Goal: Task Accomplishment & Management: Manage account settings

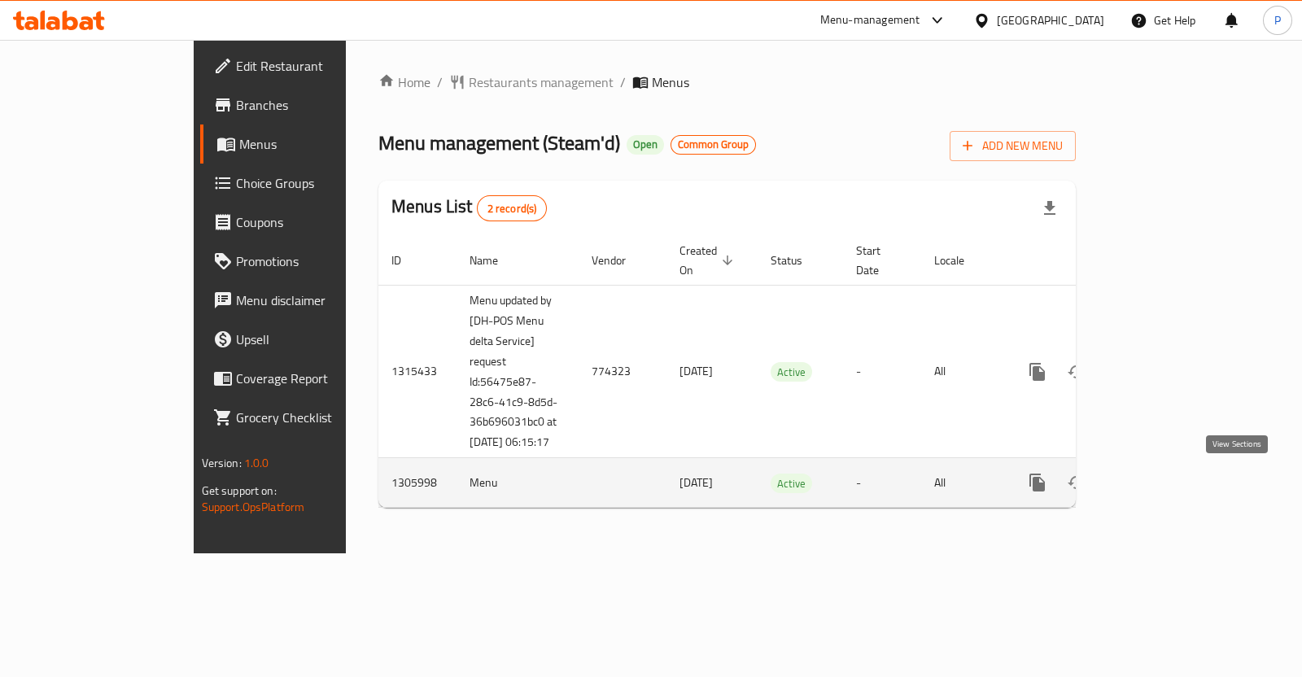
click at [1165, 479] on icon "enhanced table" at bounding box center [1155, 483] width 20 height 20
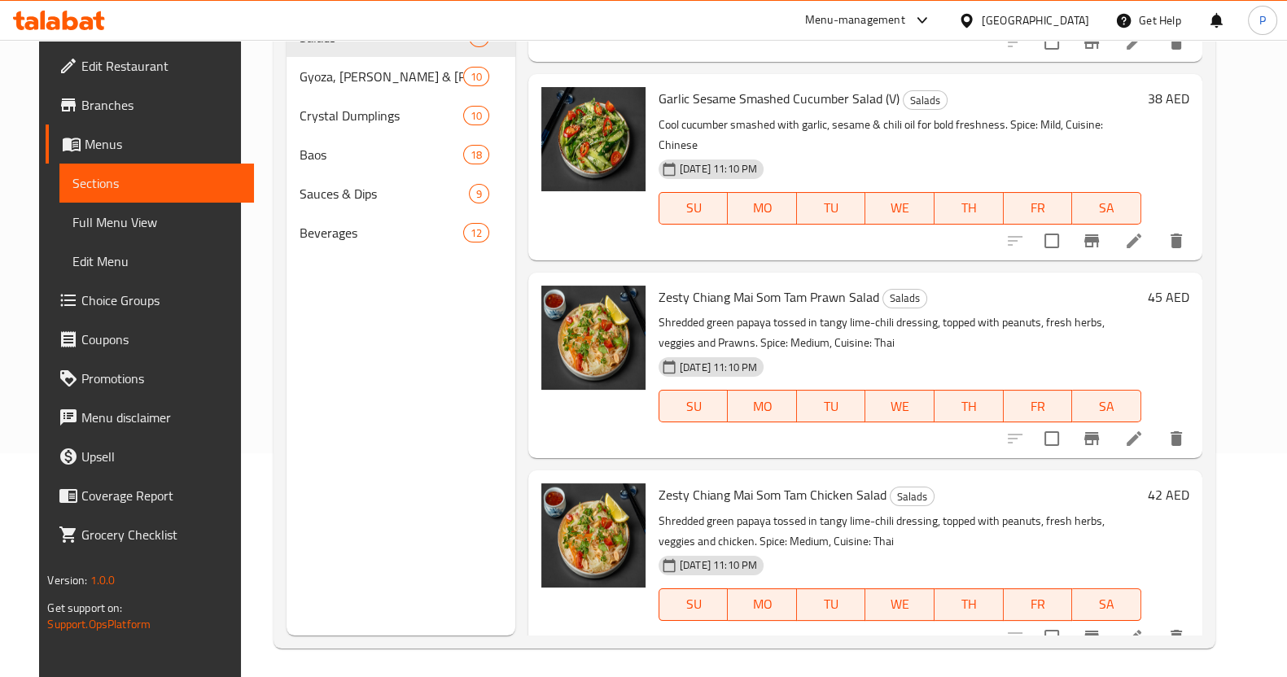
scroll to position [228, 0]
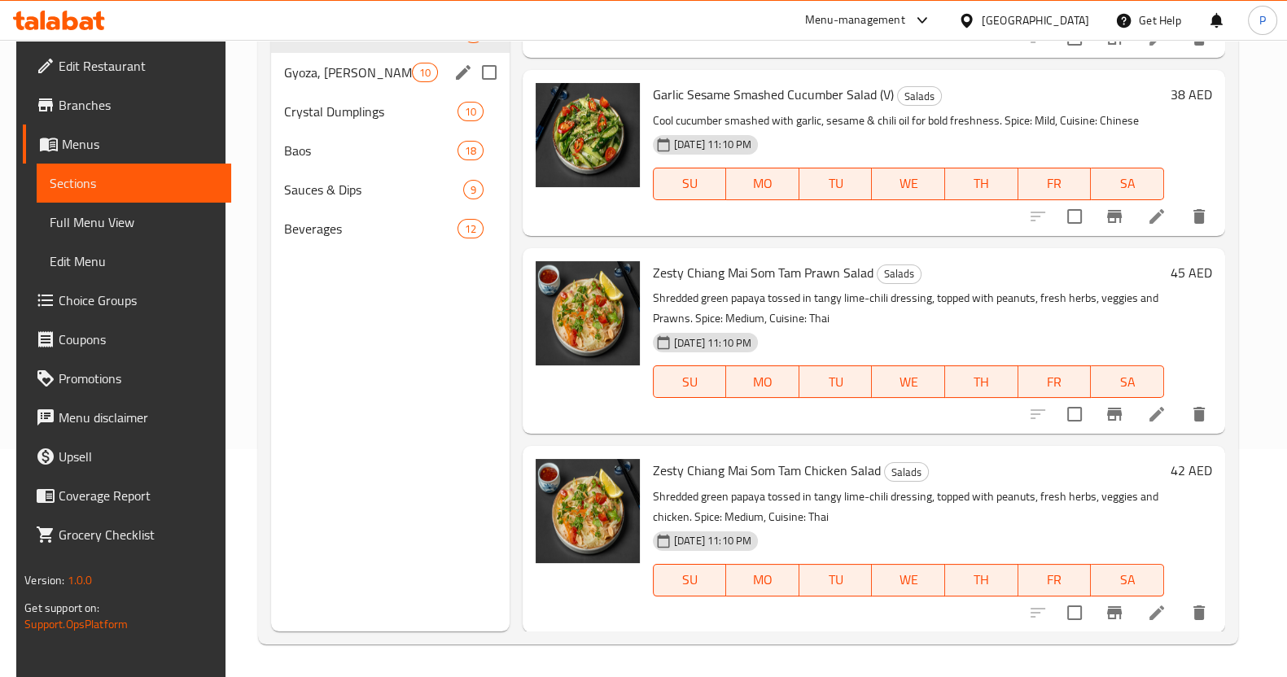
click at [336, 73] on span "Gyoza, Siu Mai & Mandu" at bounding box center [348, 73] width 128 height 20
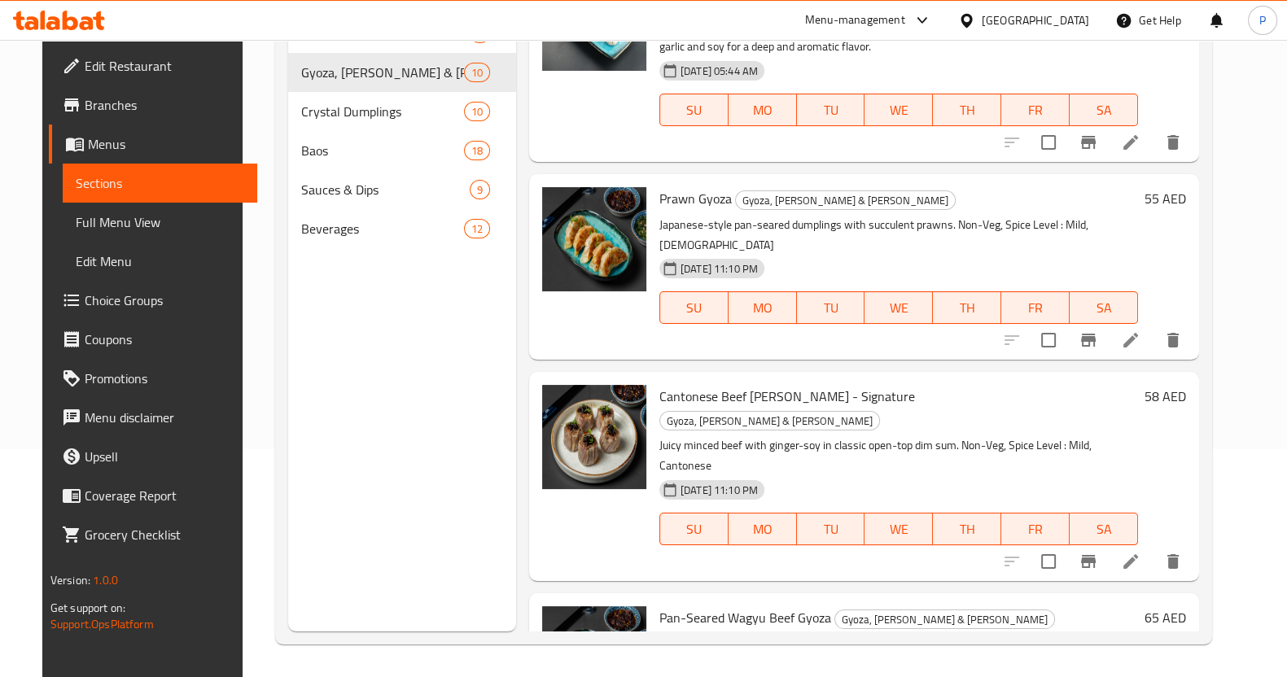
scroll to position [815, 0]
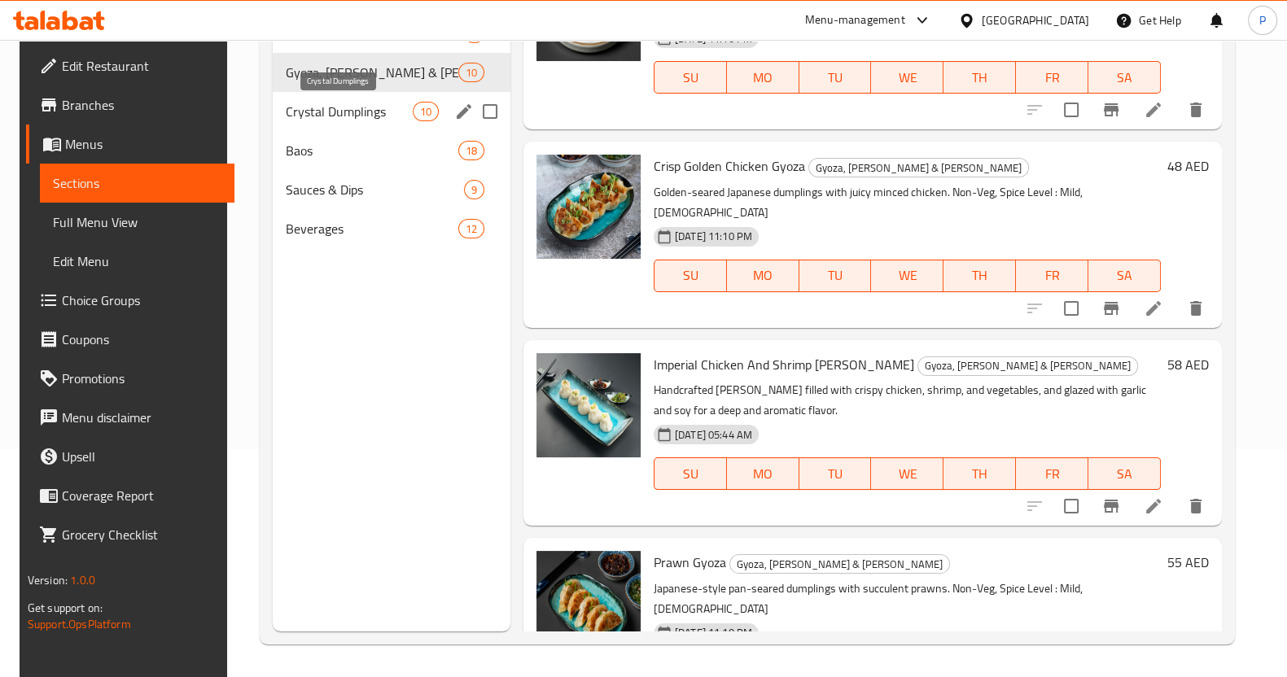
click at [380, 111] on span "Crystal Dumplings" at bounding box center [349, 112] width 126 height 20
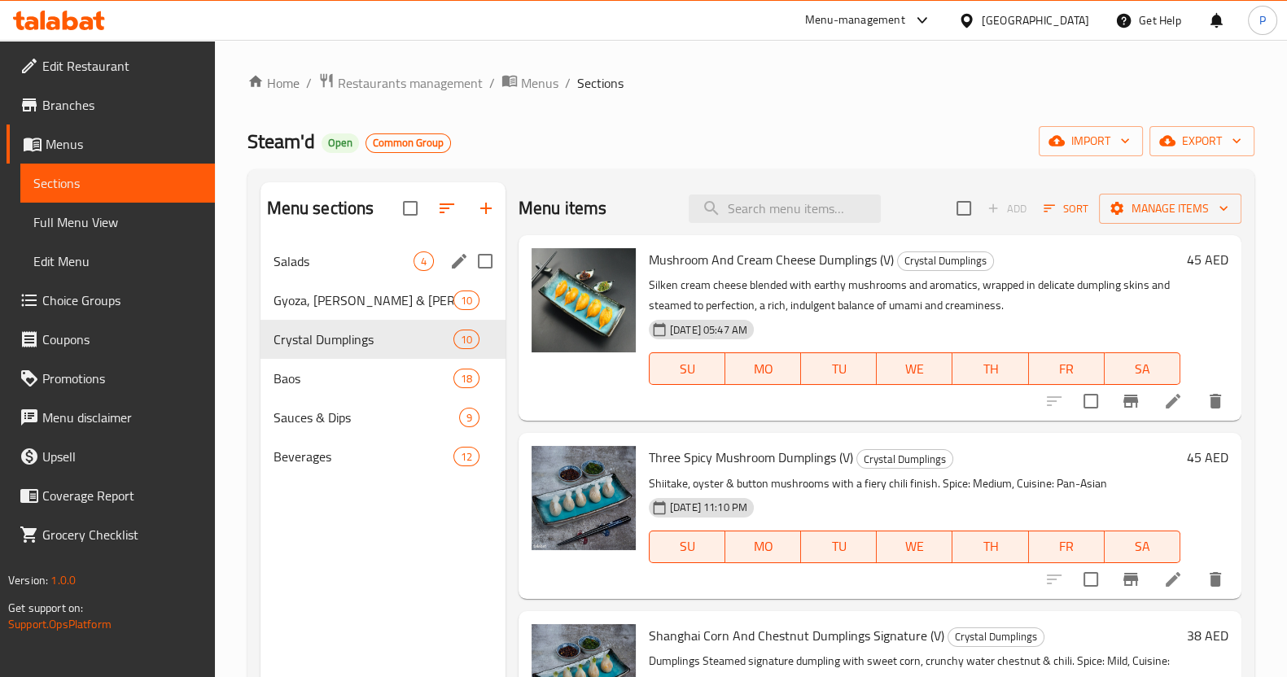
click at [265, 258] on div "Salads 4" at bounding box center [382, 261] width 245 height 39
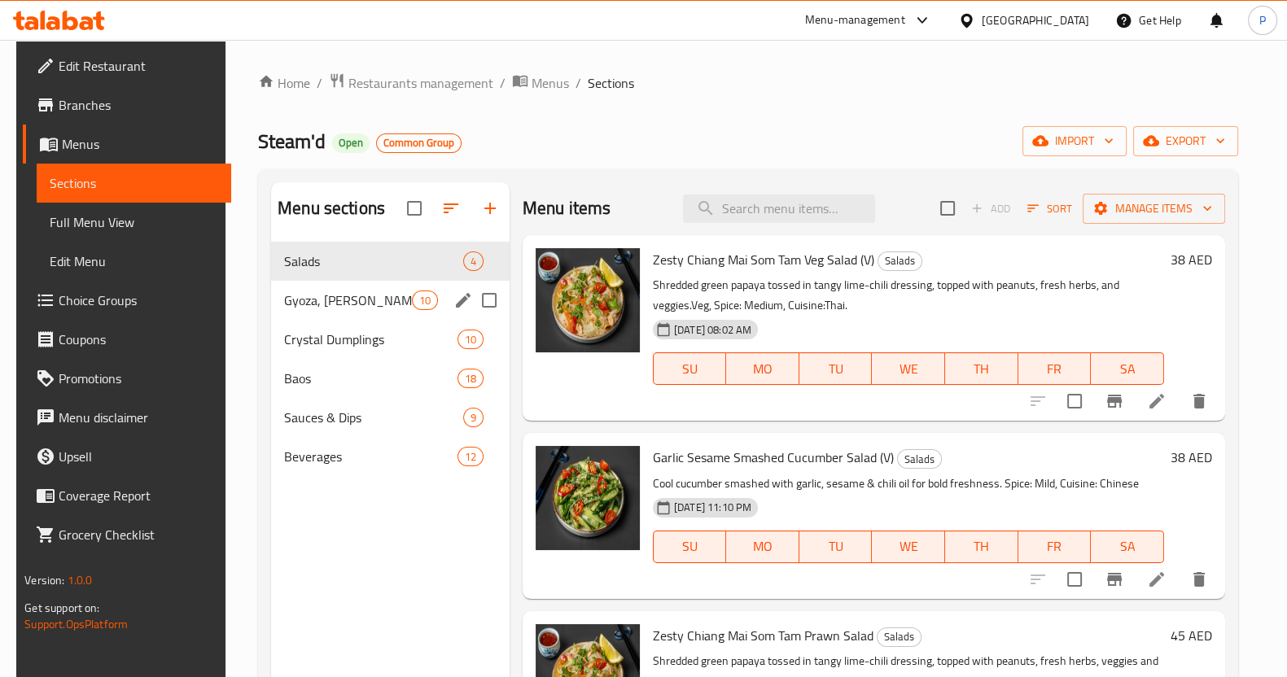
click at [394, 289] on div "Gyoza, Siu Mai & Mandu 10" at bounding box center [390, 300] width 238 height 39
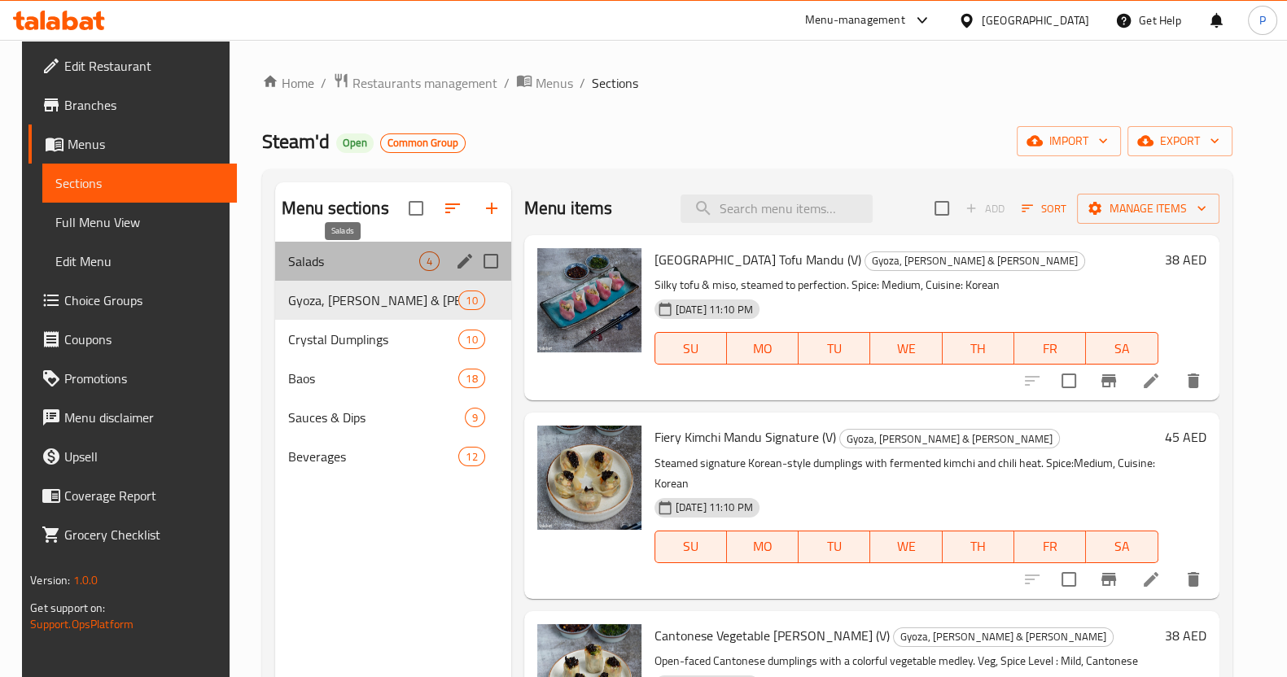
click at [374, 260] on span "Salads" at bounding box center [353, 261] width 131 height 20
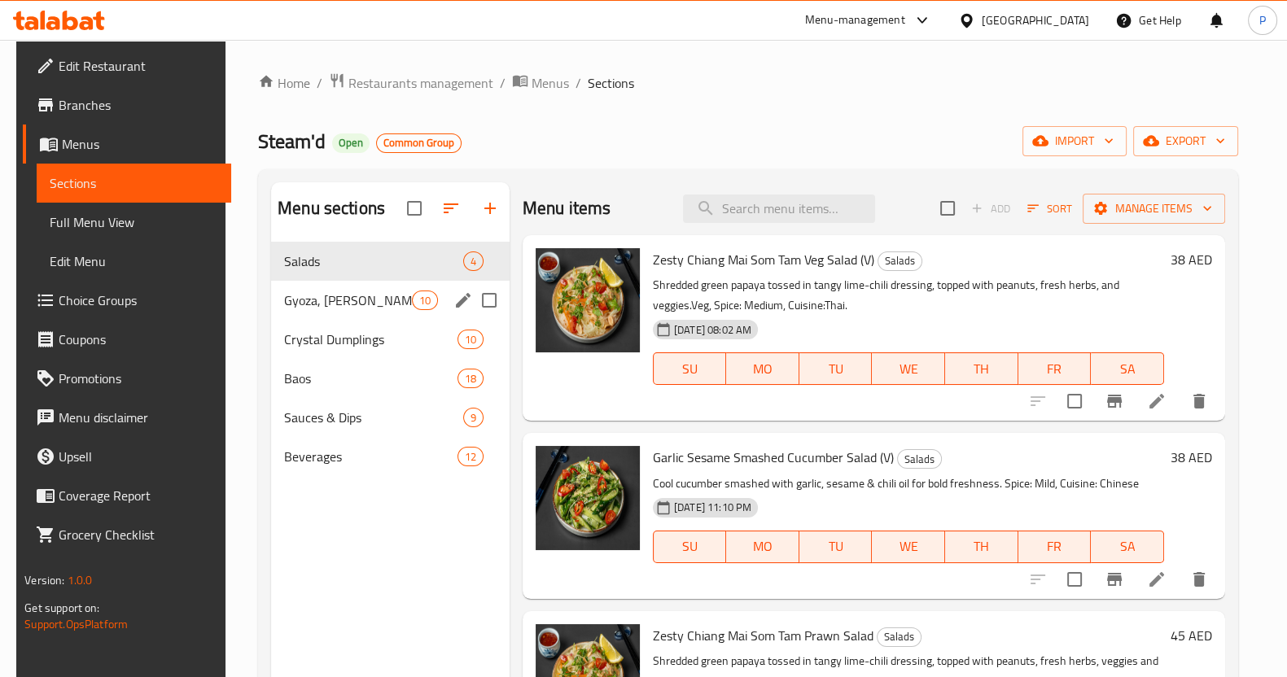
click at [350, 288] on div "Gyoza, Siu Mai & Mandu 10" at bounding box center [390, 300] width 238 height 39
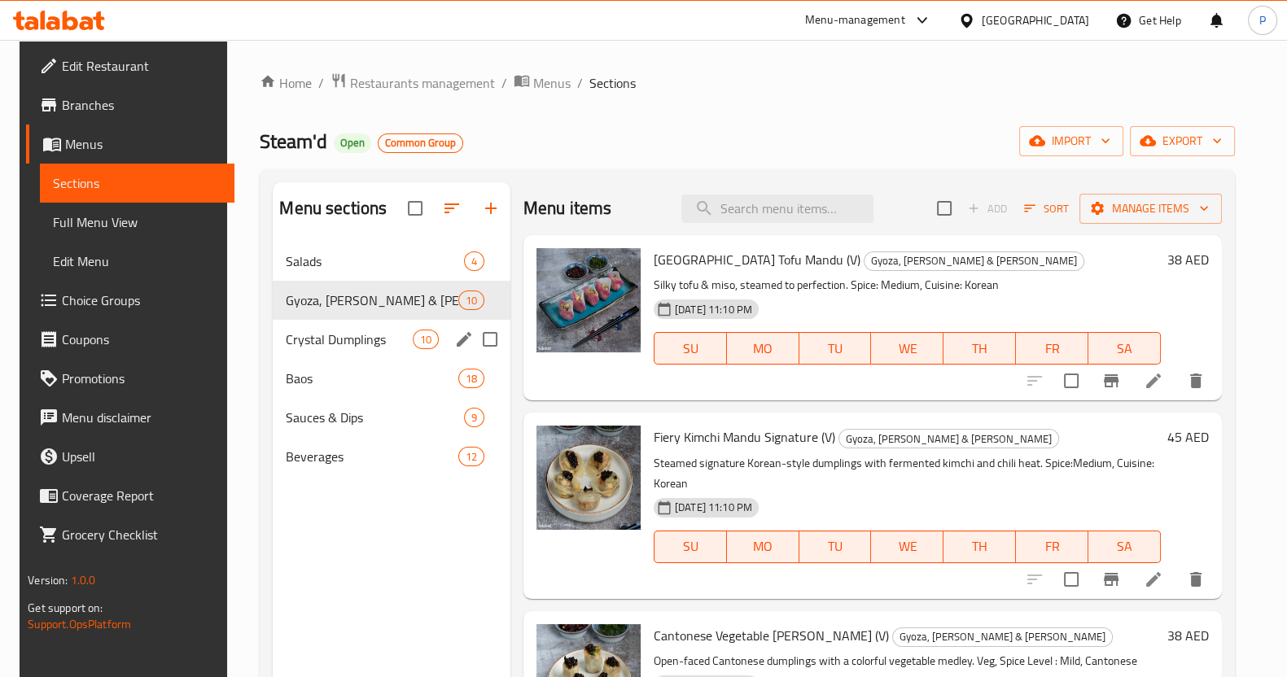
click at [321, 328] on div "Crystal Dumplings 10" at bounding box center [391, 339] width 237 height 39
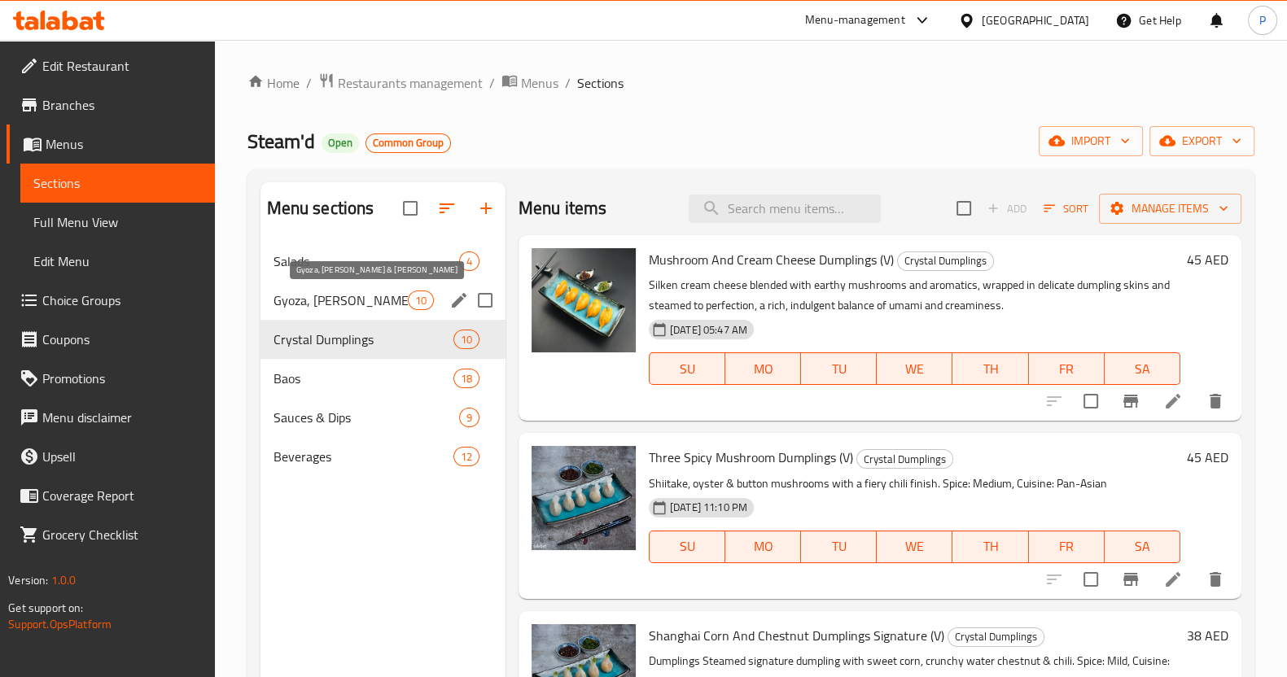
click at [330, 299] on span "Gyoza, Siu Mai & Mandu" at bounding box center [340, 301] width 134 height 20
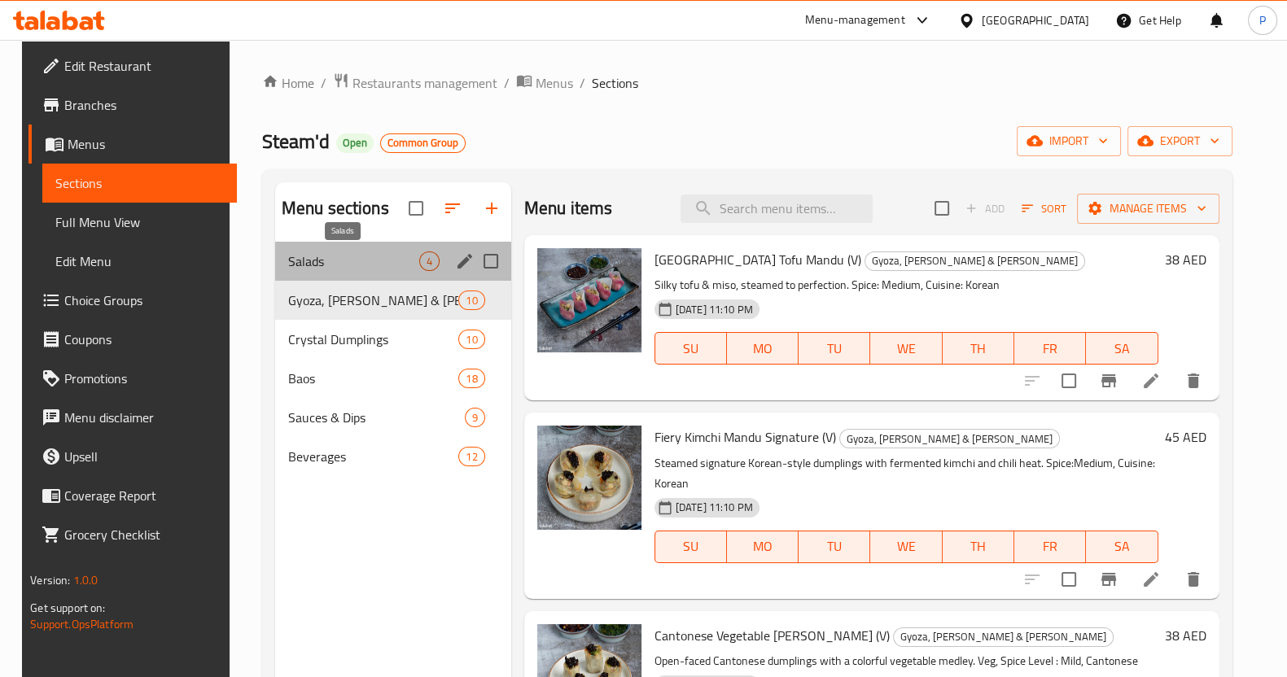
click at [331, 260] on span "Salads" at bounding box center [353, 261] width 131 height 20
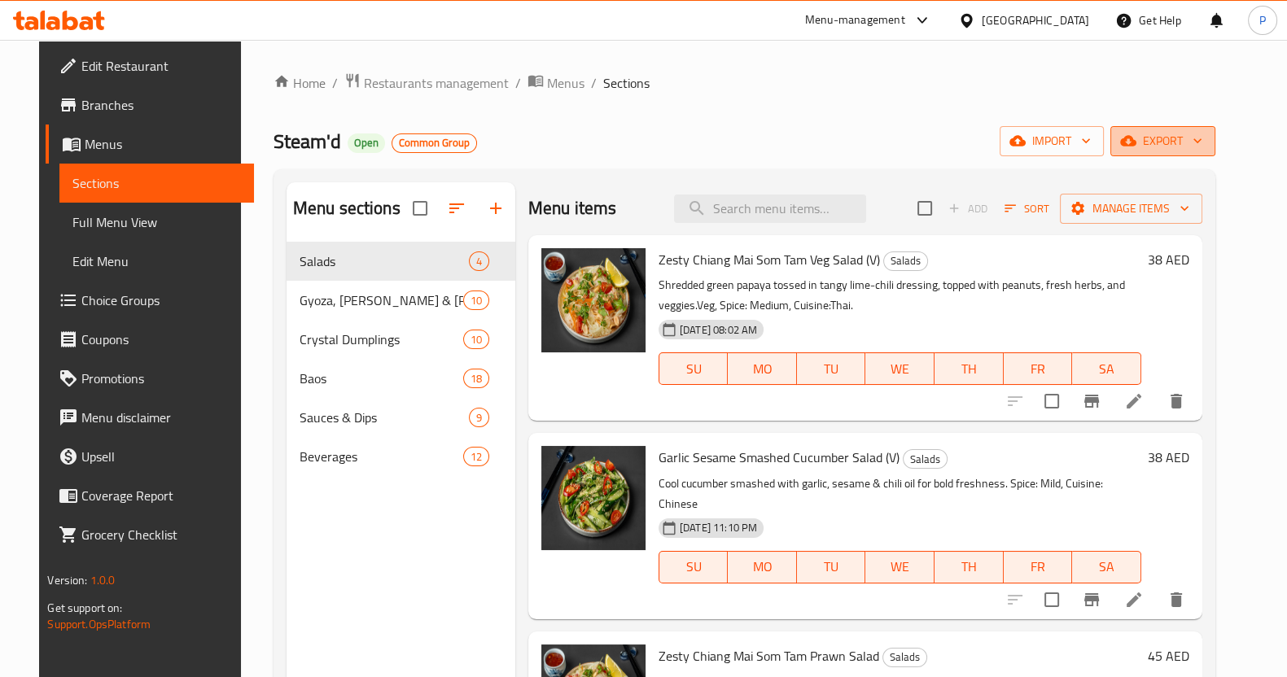
click at [1184, 148] on span "export" at bounding box center [1162, 141] width 79 height 20
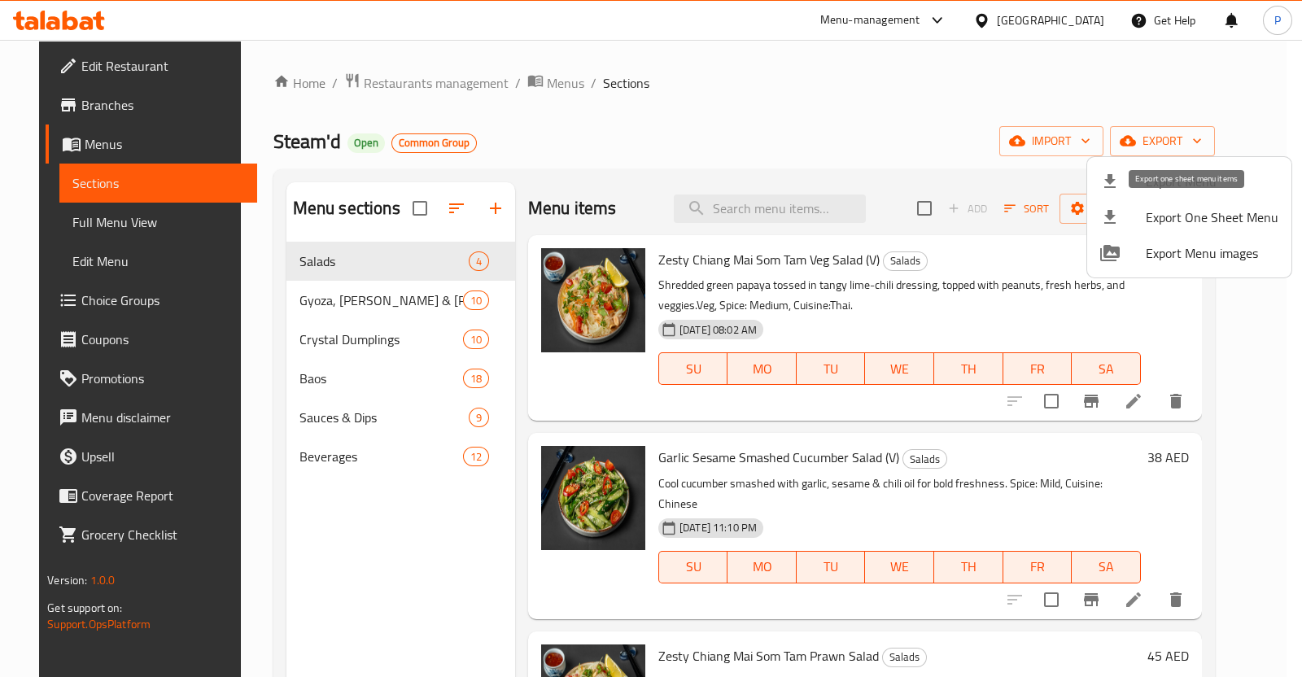
click at [1162, 216] on span "Export One Sheet Menu" at bounding box center [1212, 218] width 133 height 20
click at [920, 79] on div at bounding box center [651, 338] width 1302 height 677
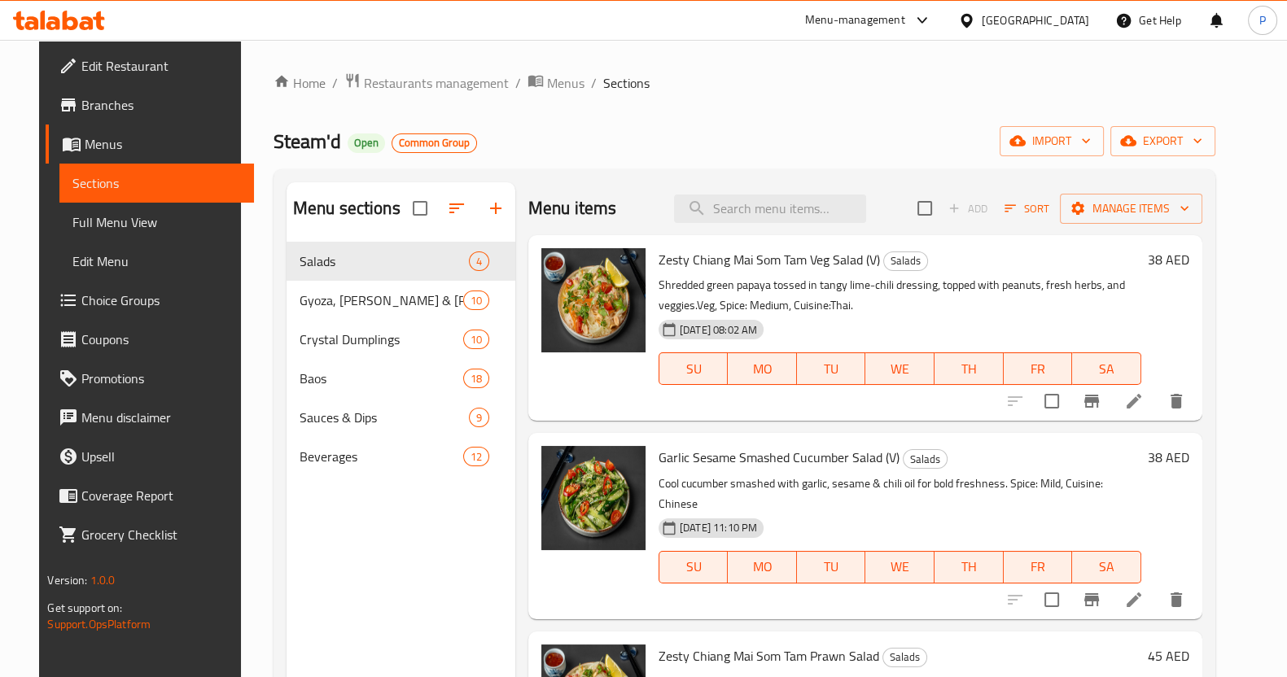
click at [456, 67] on div "Home / Restaurants management / Menus / Sections Steam'd Open Common Group impo…" at bounding box center [744, 472] width 1007 height 865
click at [451, 79] on span "Restaurants management" at bounding box center [436, 83] width 145 height 20
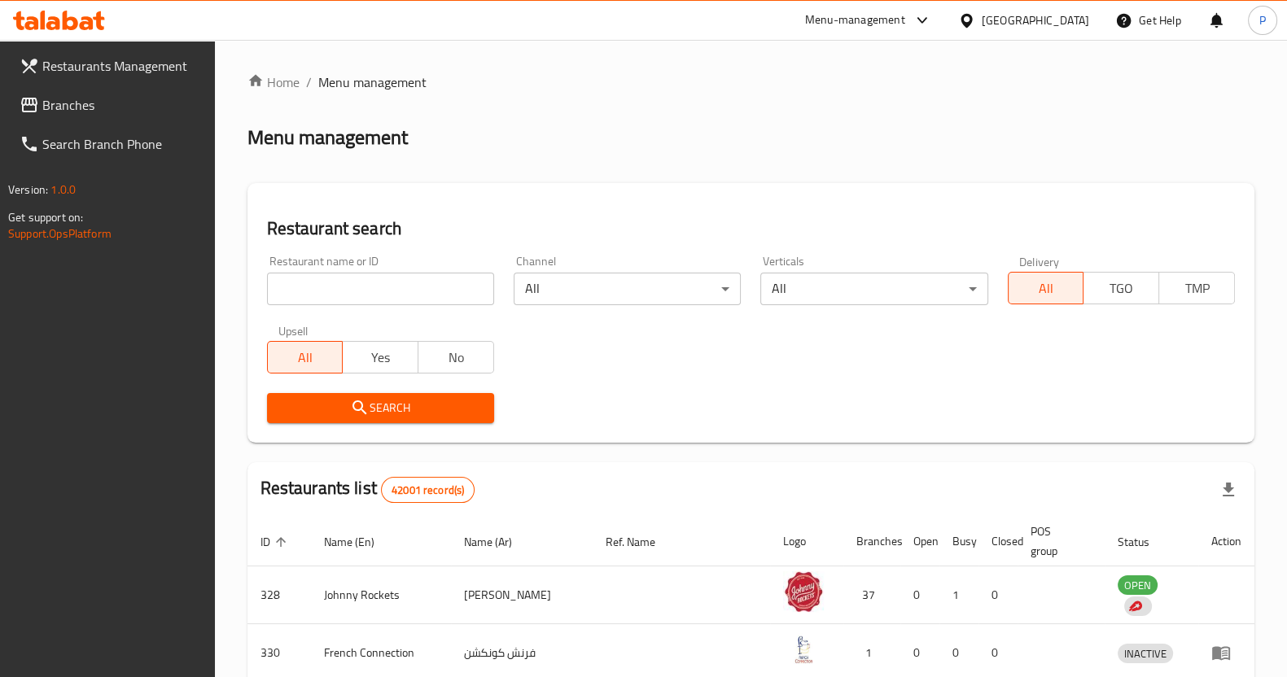
click at [448, 279] on input "search" at bounding box center [380, 289] width 227 height 33
type input "d"
type input "mandarin oak"
click button "Search" at bounding box center [380, 408] width 227 height 30
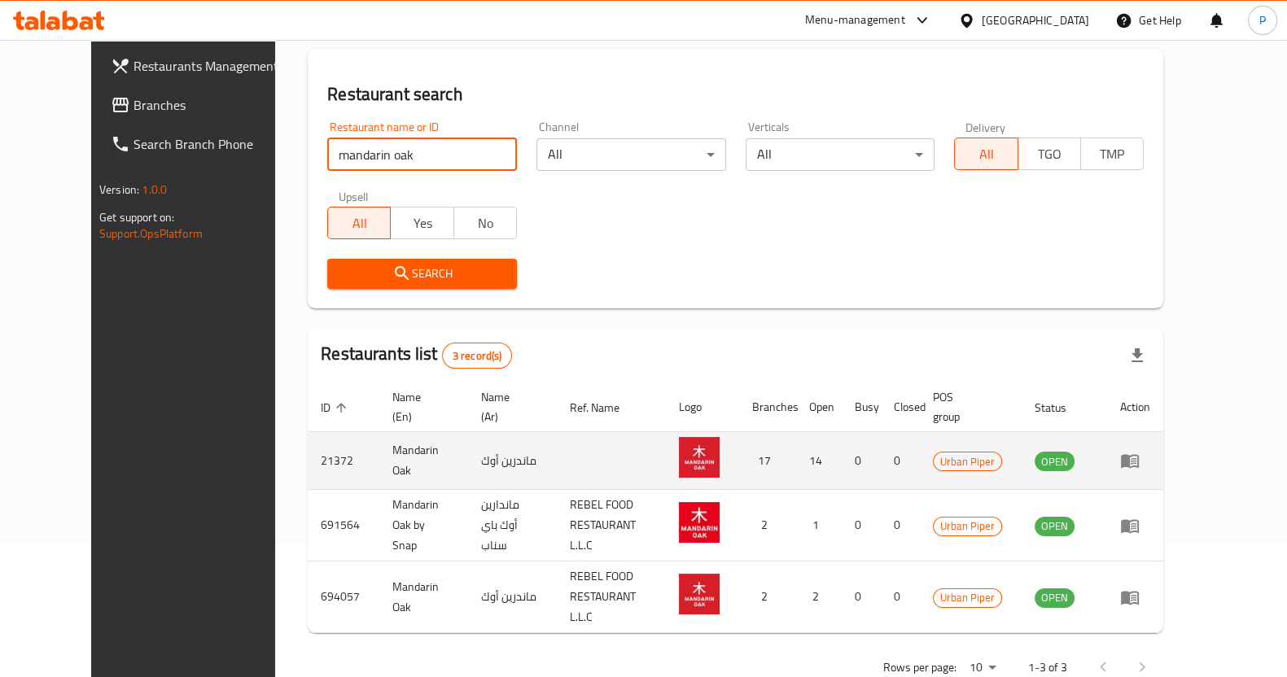
scroll to position [151, 0]
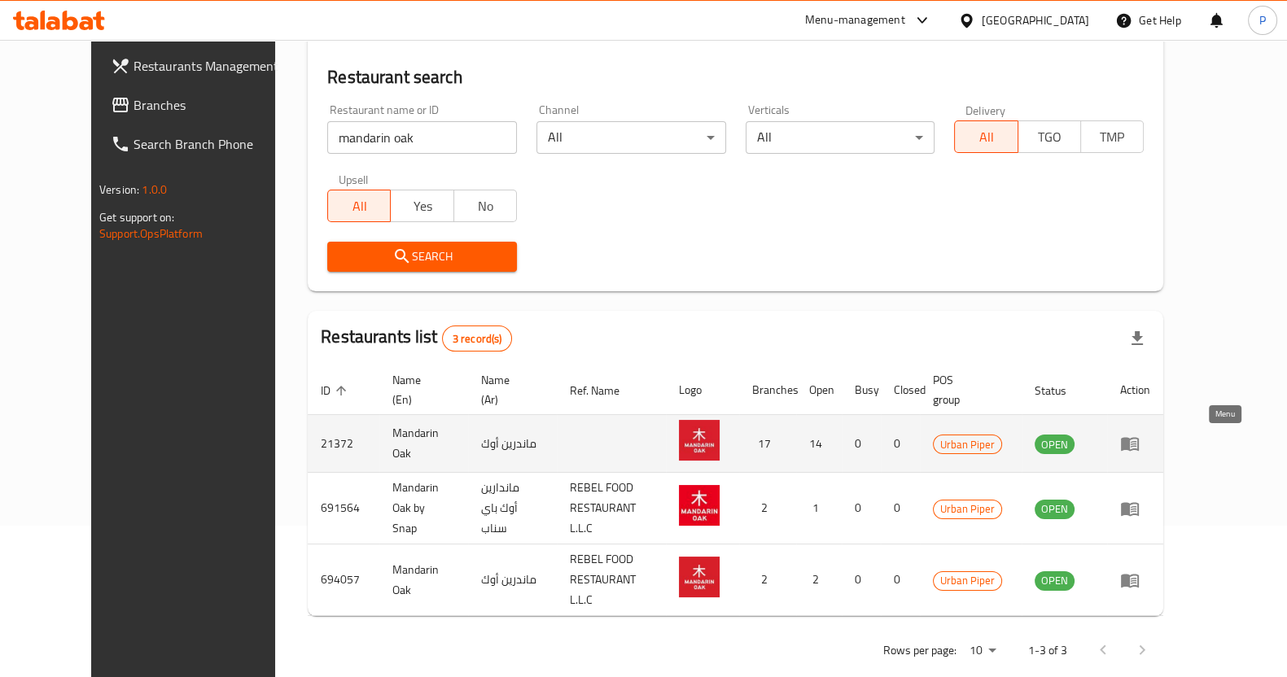
click at [1139, 438] on icon "enhanced table" at bounding box center [1130, 444] width 20 height 20
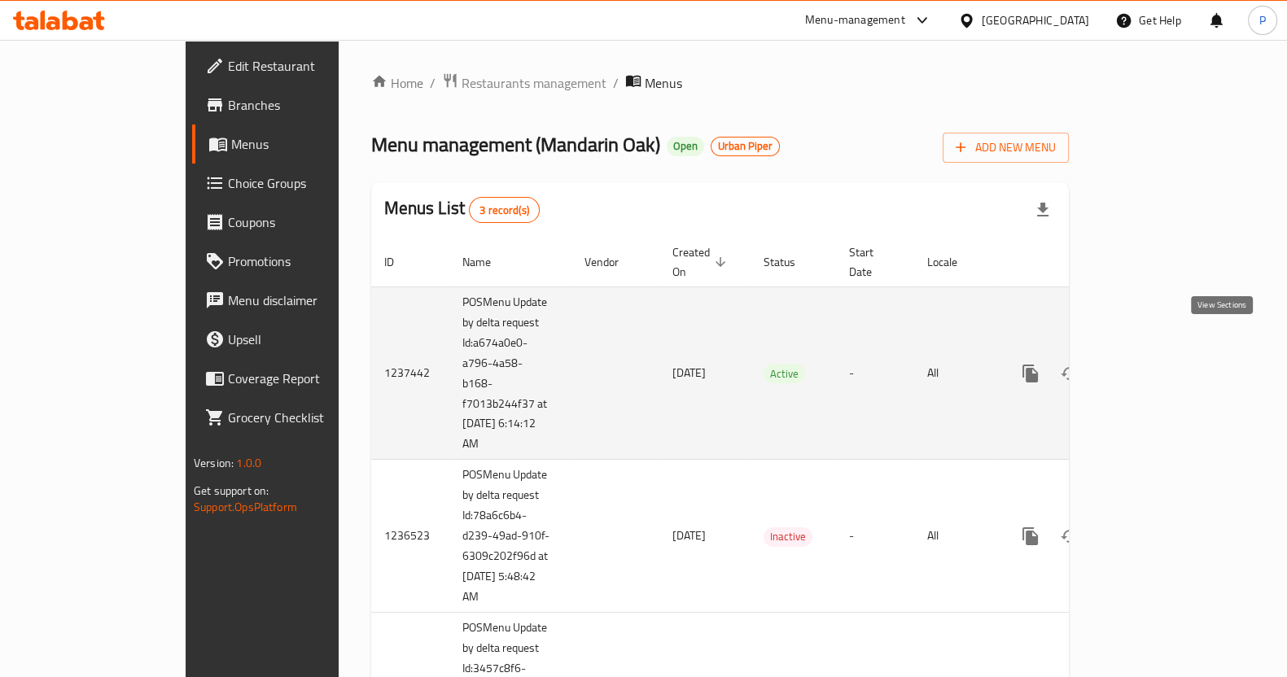
click at [1167, 354] on link "enhanced table" at bounding box center [1147, 373] width 39 height 39
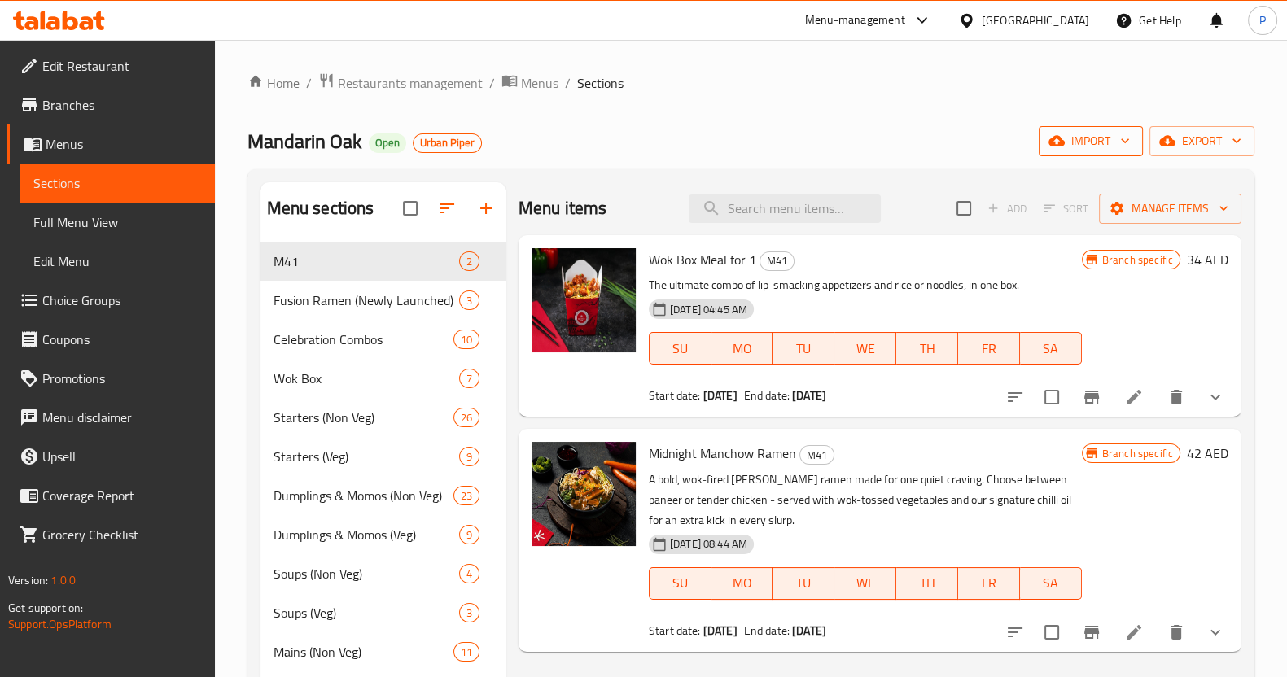
click at [1130, 142] on icon "button" at bounding box center [1125, 141] width 16 height 16
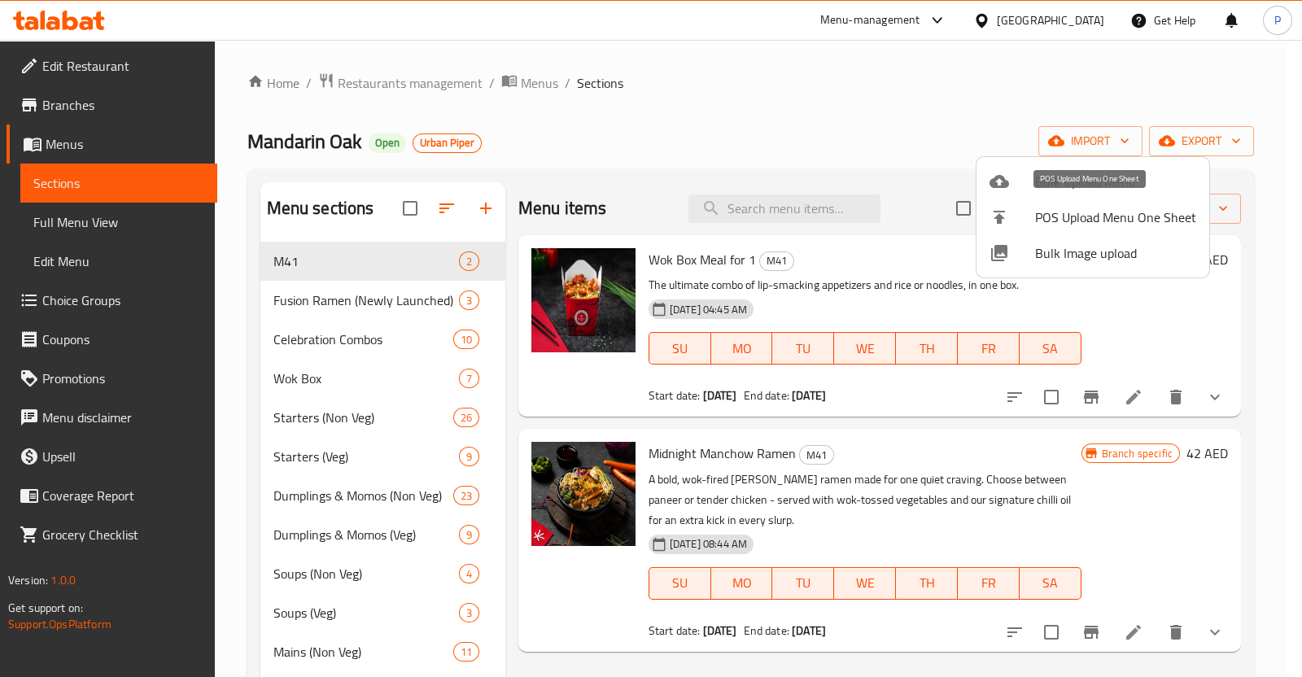
click at [1107, 222] on span "POS Upload Menu One Sheet" at bounding box center [1115, 218] width 161 height 20
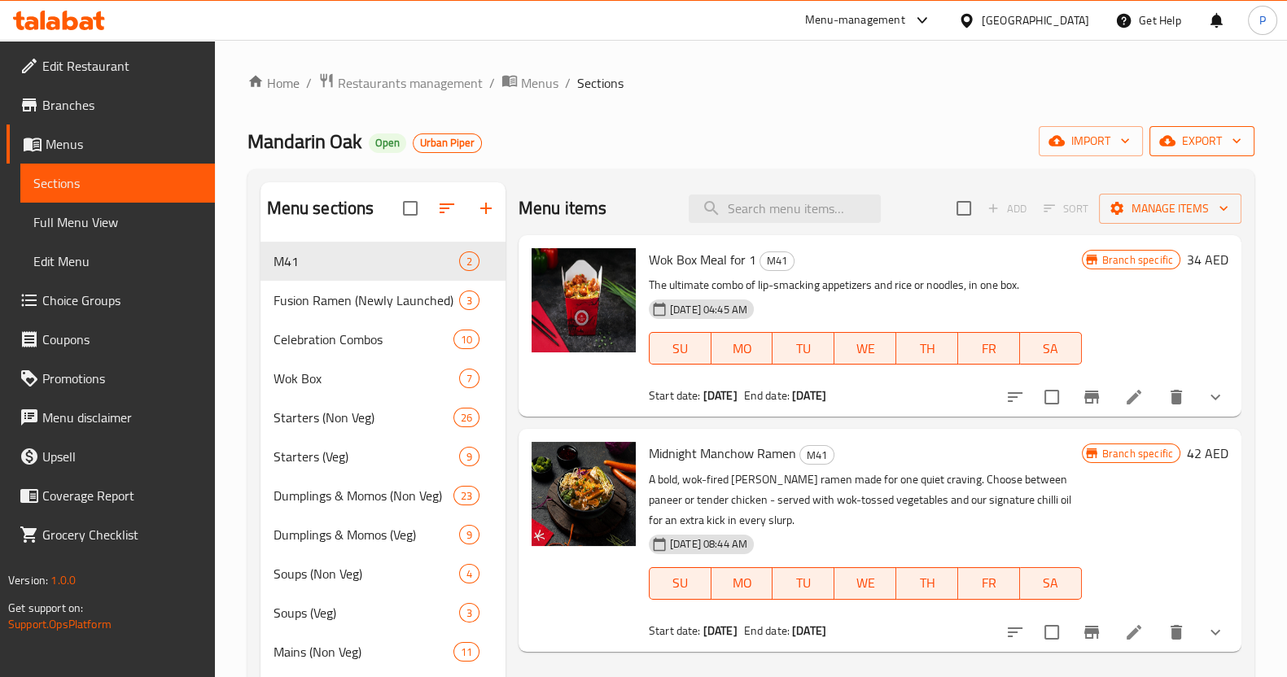
click at [1218, 131] on span "export" at bounding box center [1201, 141] width 79 height 20
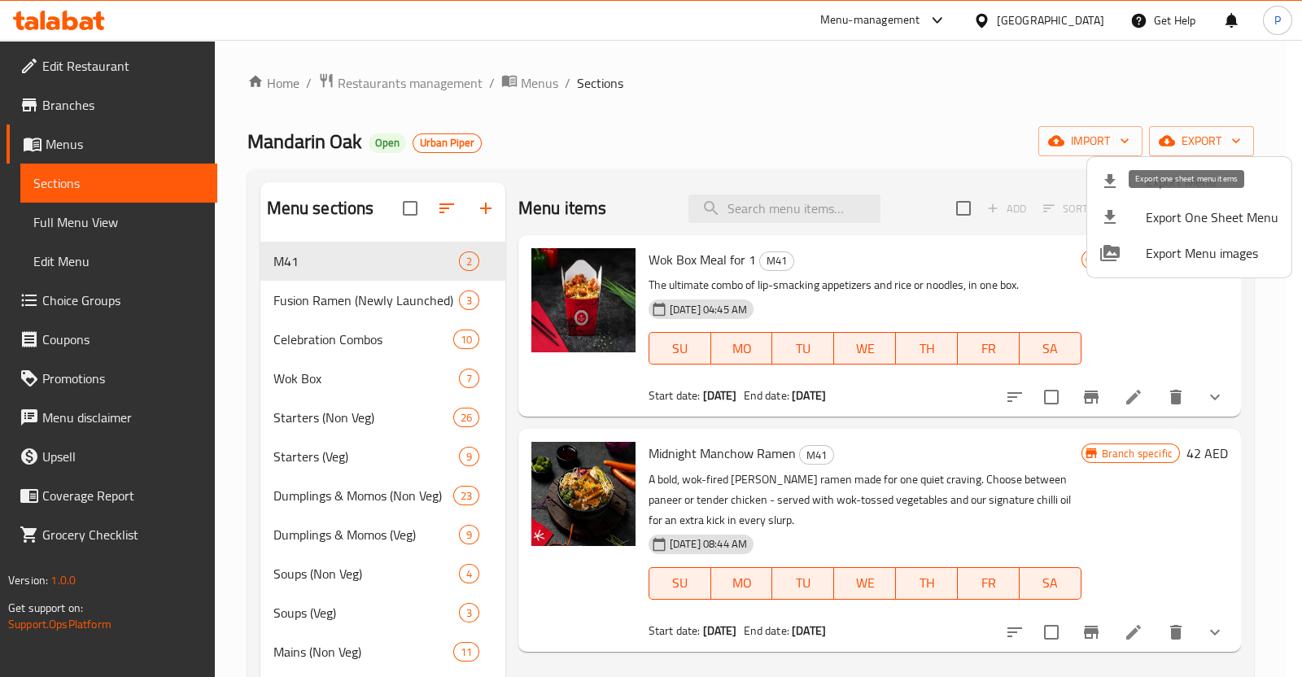
click at [1209, 208] on span "Export One Sheet Menu" at bounding box center [1212, 218] width 133 height 20
click at [412, 81] on div at bounding box center [651, 338] width 1302 height 677
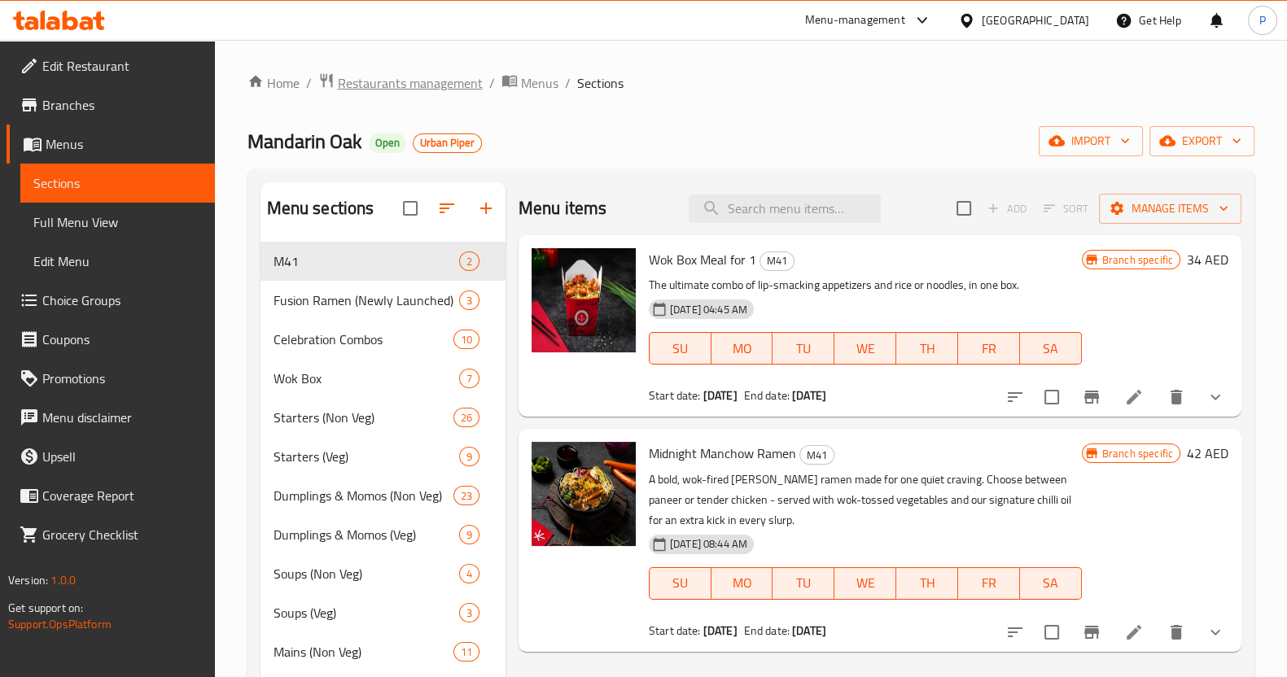
click at [413, 81] on span "Restaurants management" at bounding box center [410, 83] width 145 height 20
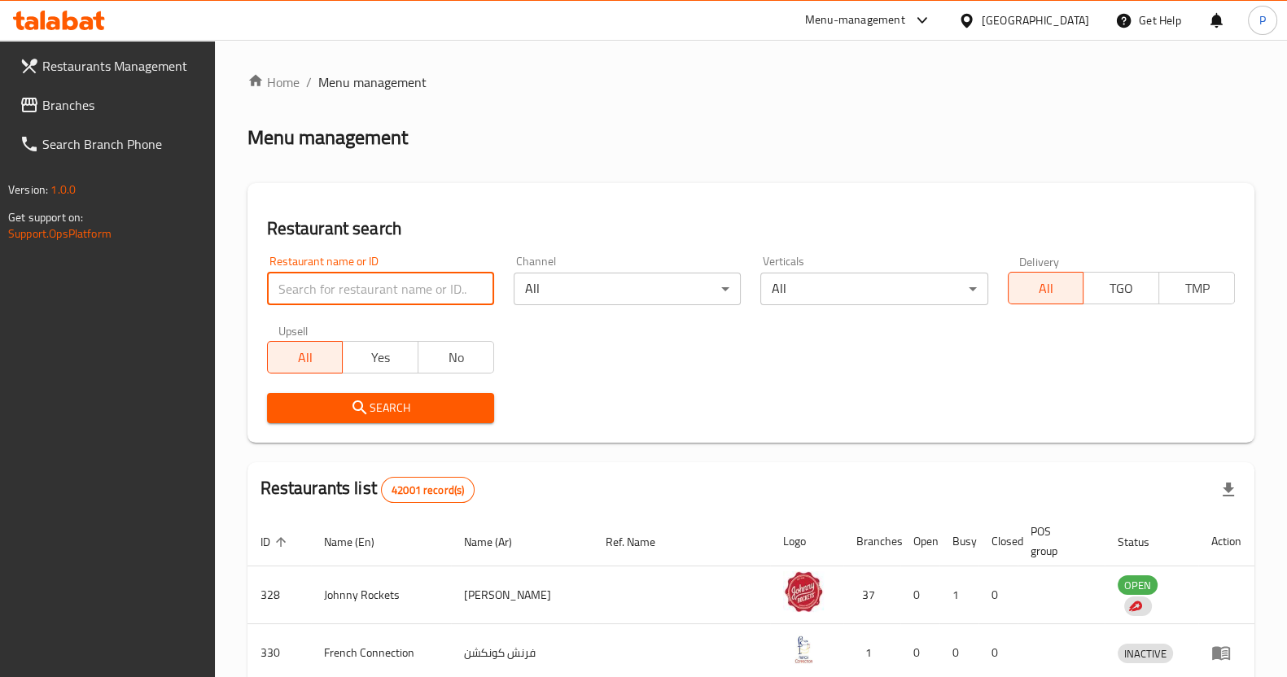
click at [383, 278] on input "search" at bounding box center [380, 289] width 227 height 33
type input "din [PERSON_NAME]"
click button "Search" at bounding box center [380, 408] width 227 height 30
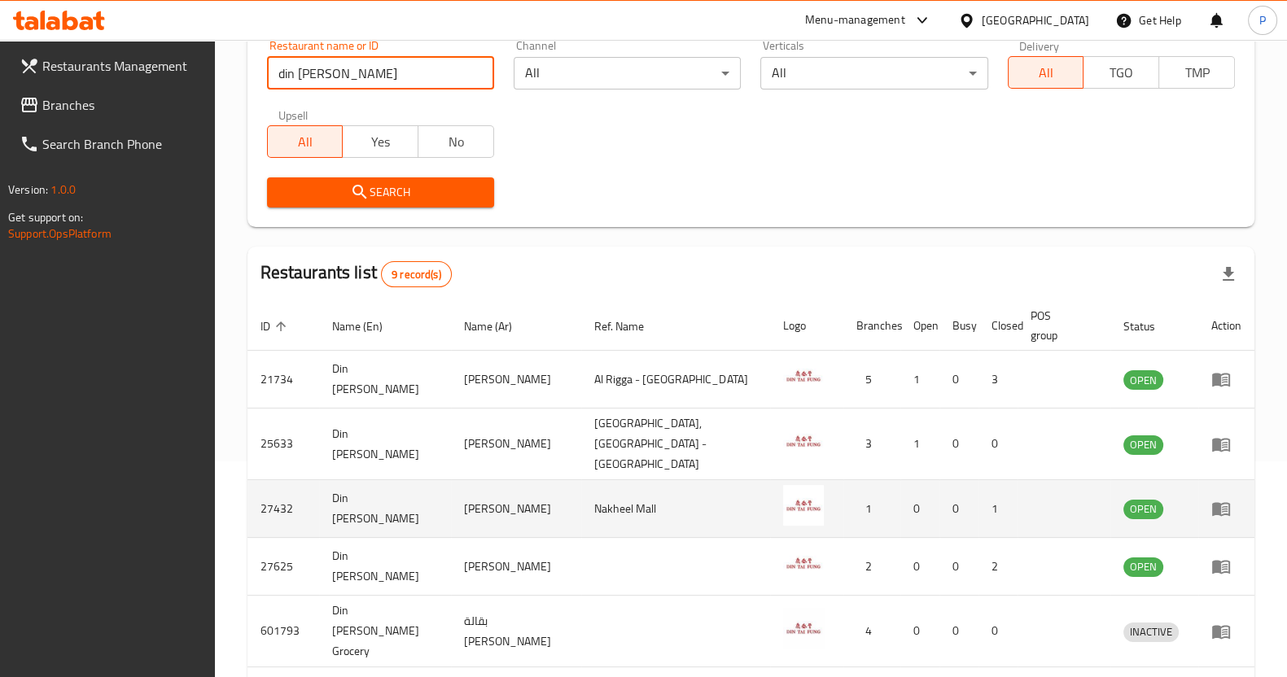
scroll to position [305, 0]
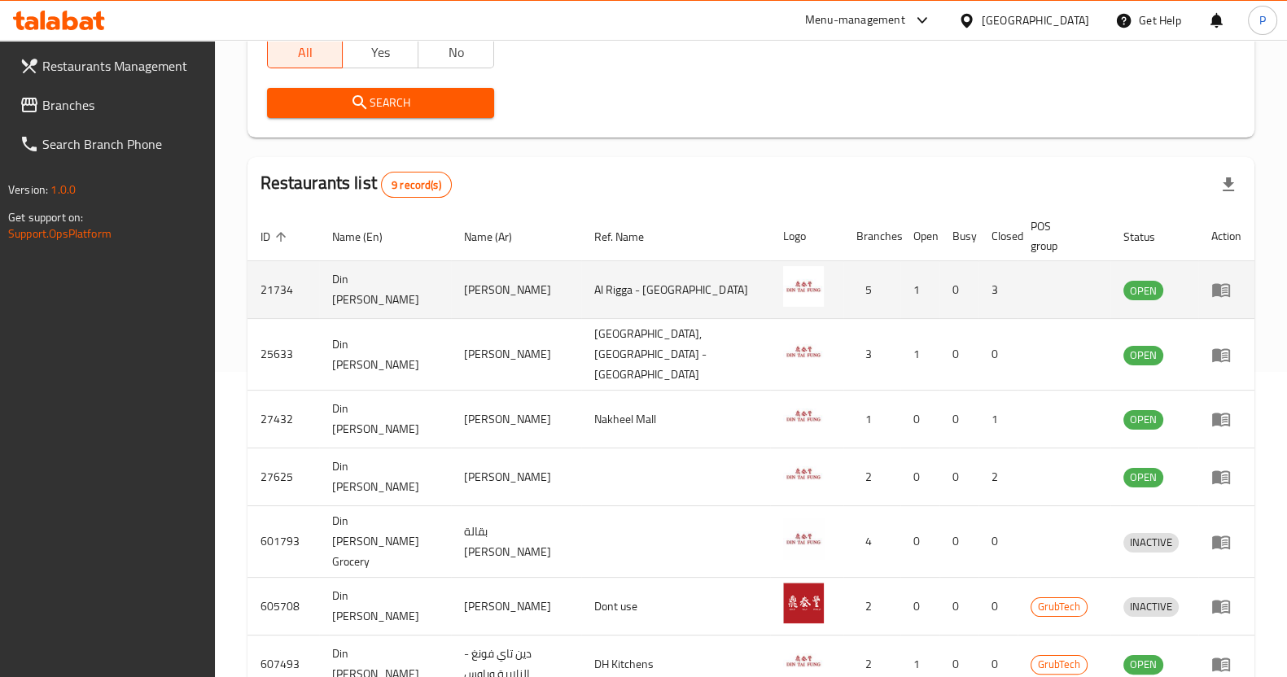
click at [1220, 296] on icon "enhanced table" at bounding box center [1221, 291] width 18 height 14
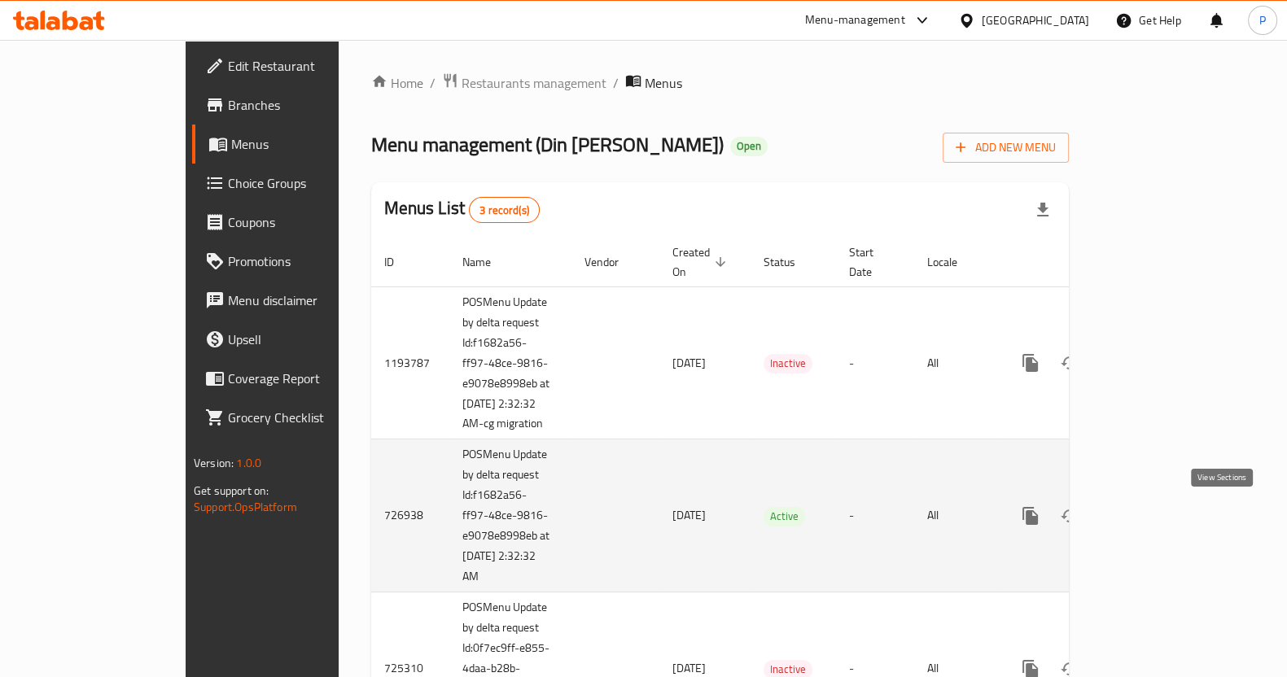
click at [1157, 525] on icon "enhanced table" at bounding box center [1148, 516] width 20 height 20
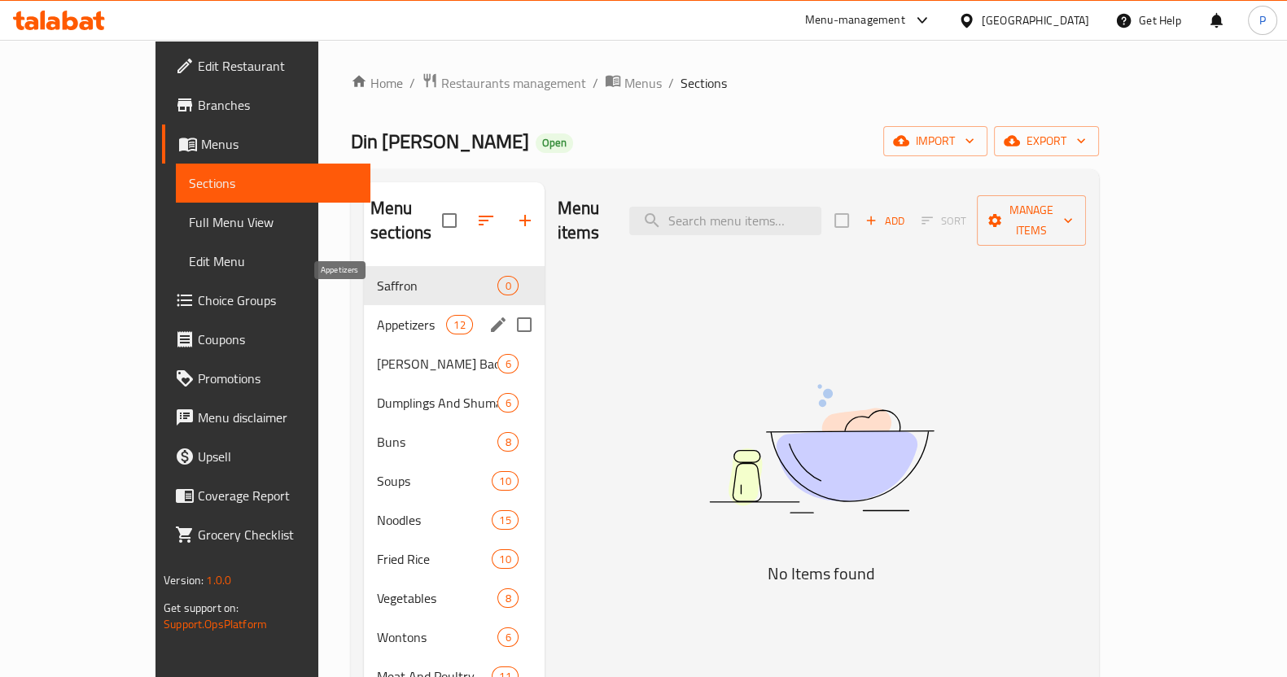
click at [377, 315] on span "Appetizers" at bounding box center [411, 325] width 69 height 20
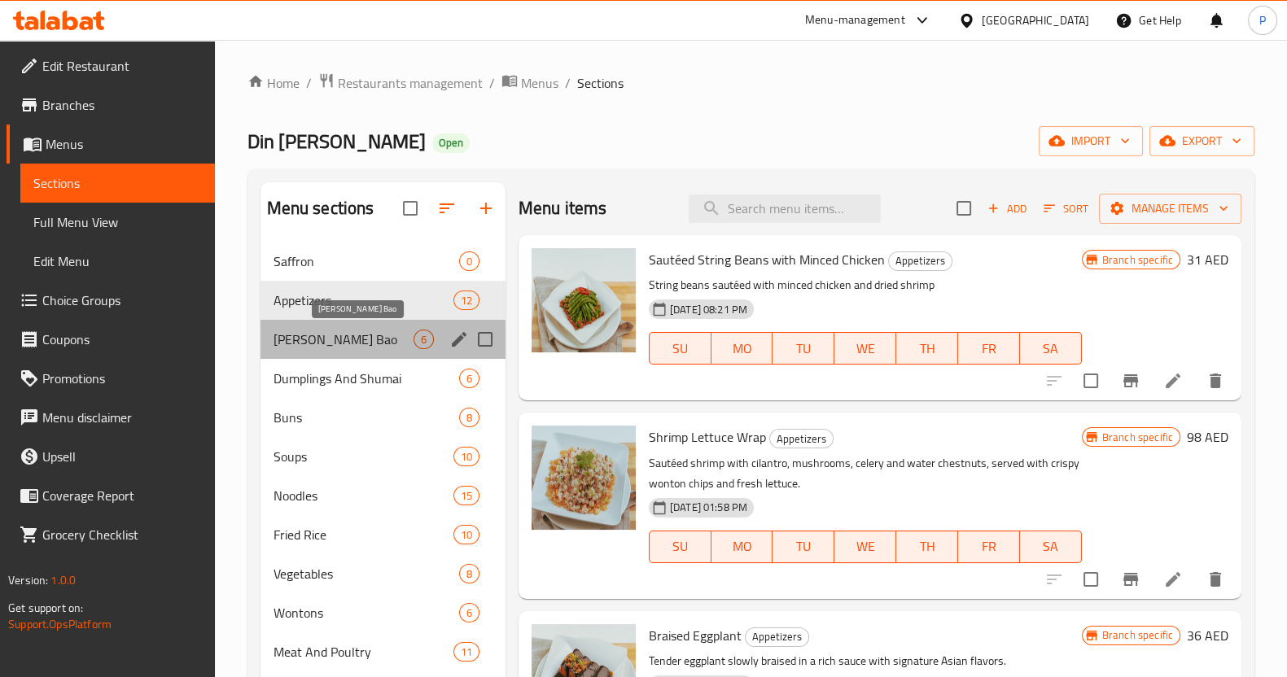
click at [326, 337] on span "[PERSON_NAME] Bao" at bounding box center [343, 340] width 140 height 20
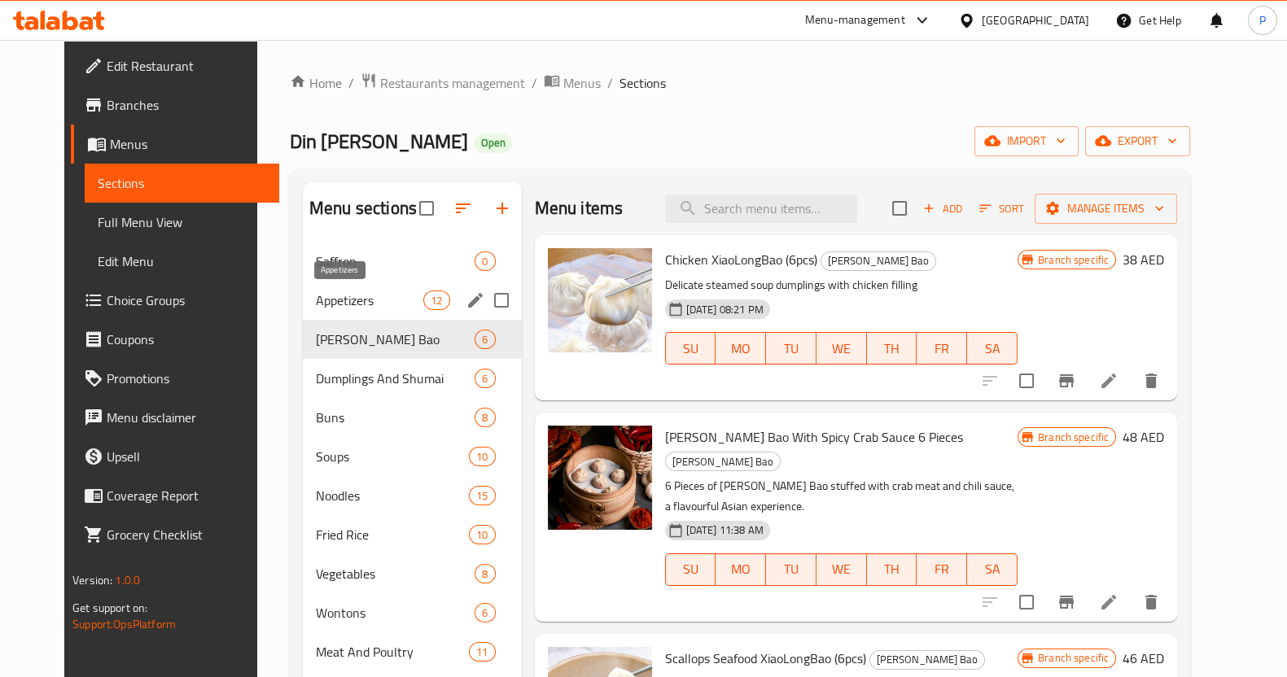
click at [316, 308] on span "Appetizers" at bounding box center [369, 301] width 107 height 20
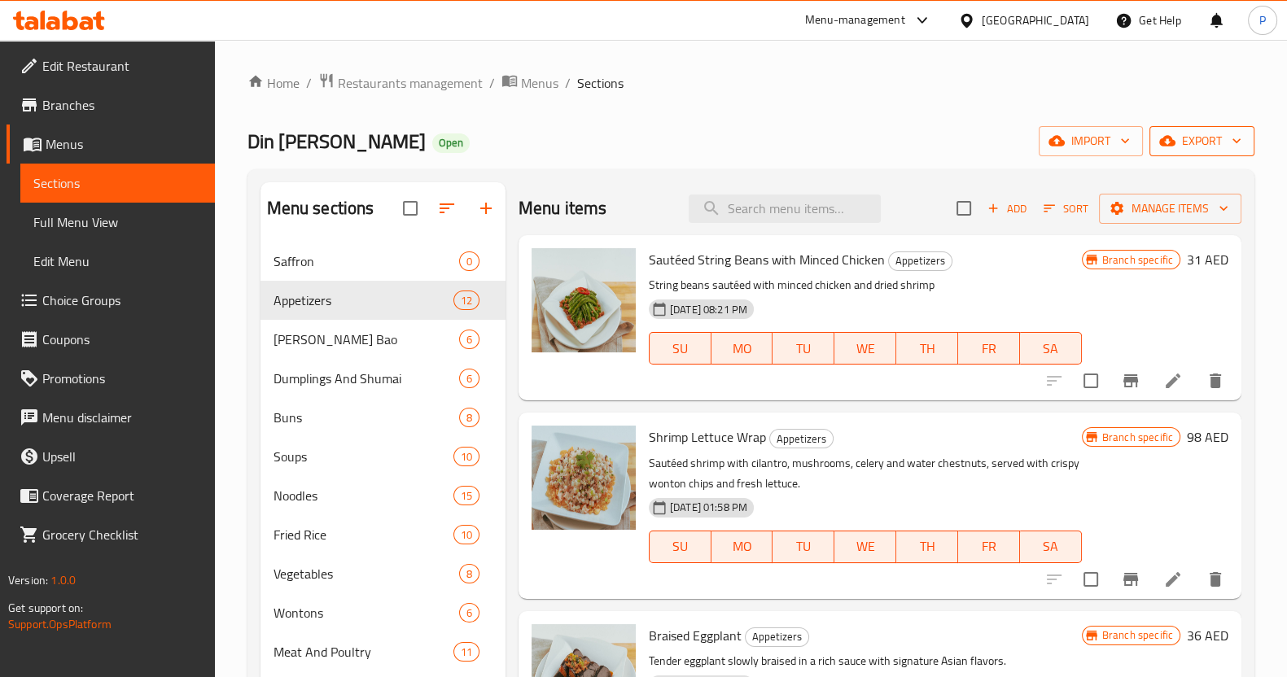
click at [1176, 150] on span "export" at bounding box center [1201, 141] width 79 height 20
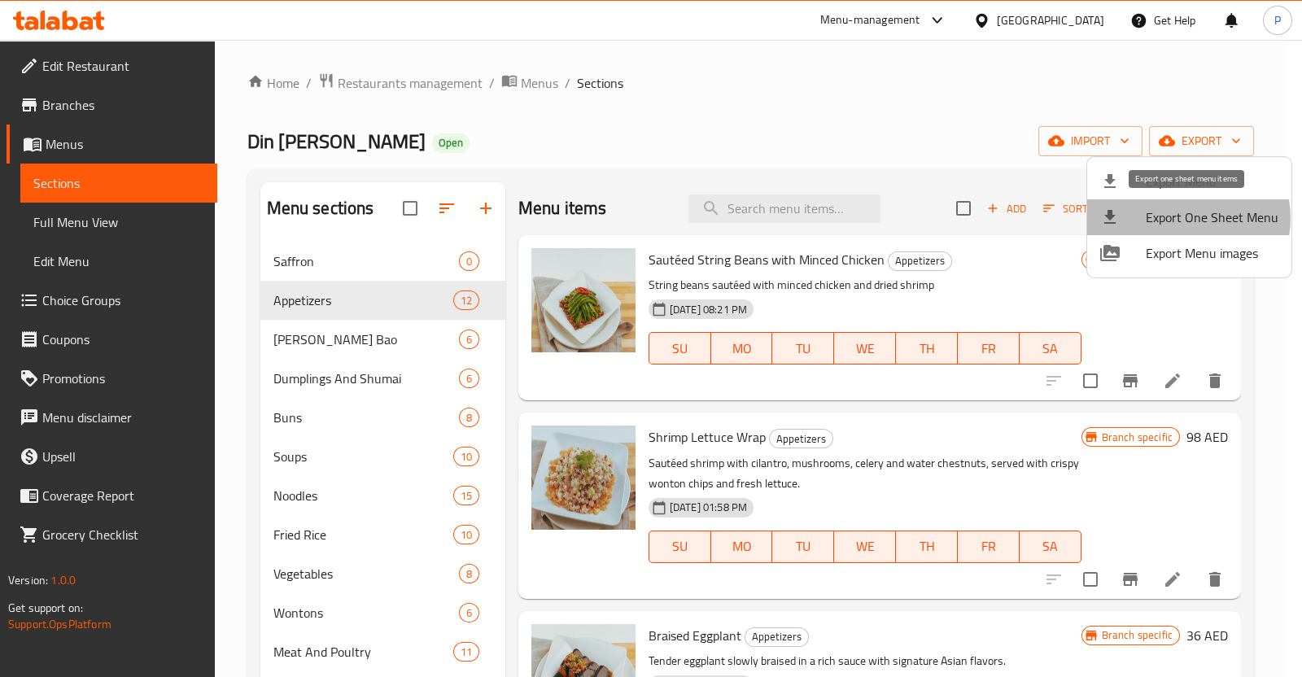
click at [1185, 218] on span "Export One Sheet Menu" at bounding box center [1212, 218] width 133 height 20
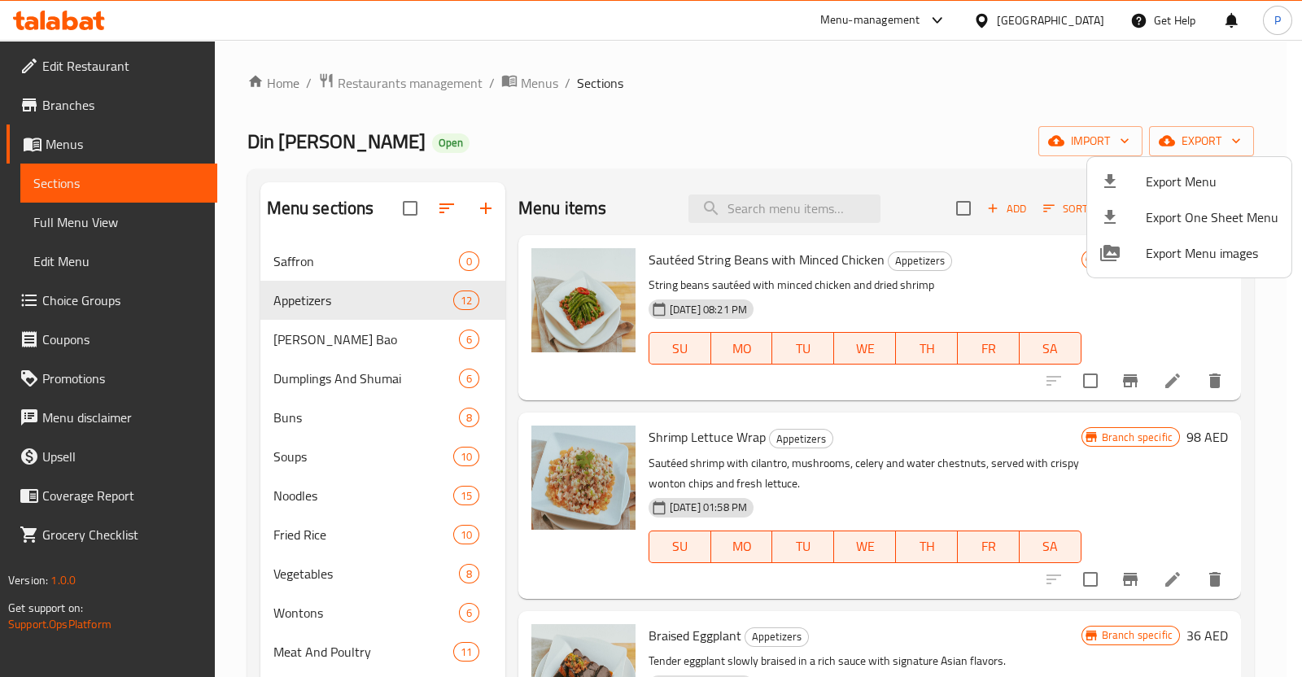
click at [606, 72] on div at bounding box center [651, 338] width 1302 height 677
